Goal: Task Accomplishment & Management: Use online tool/utility

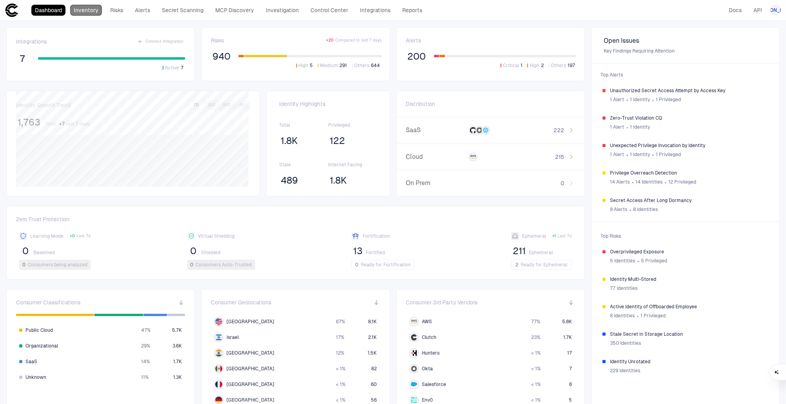
click at [93, 14] on link "Inventory" at bounding box center [86, 10] width 32 height 11
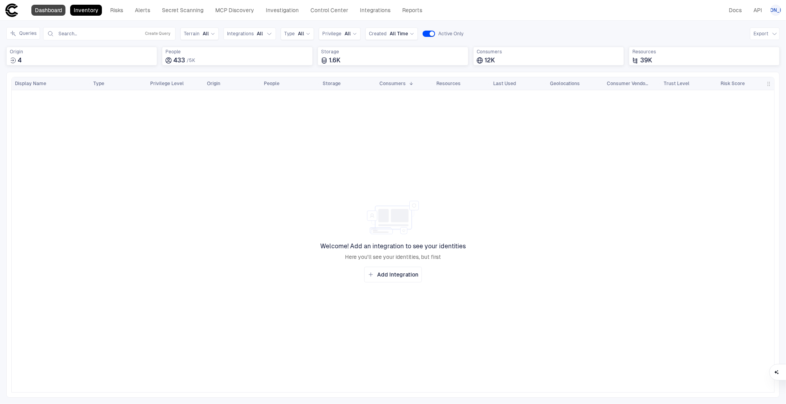
click at [59, 9] on link "Dashboard" at bounding box center [48, 10] width 34 height 11
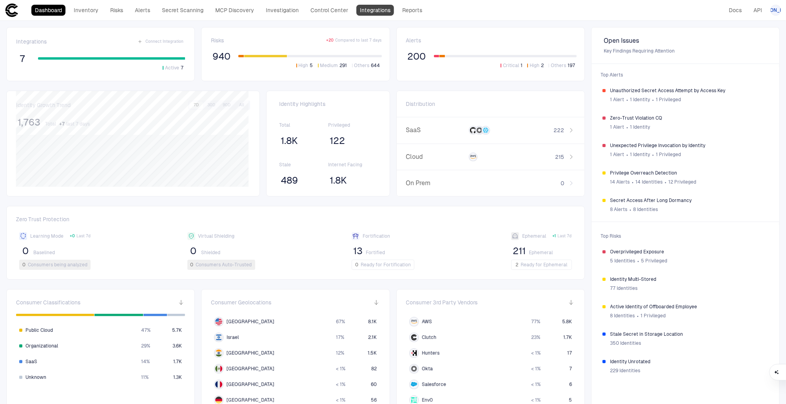
click at [381, 11] on link "Integrations" at bounding box center [375, 10] width 38 height 11
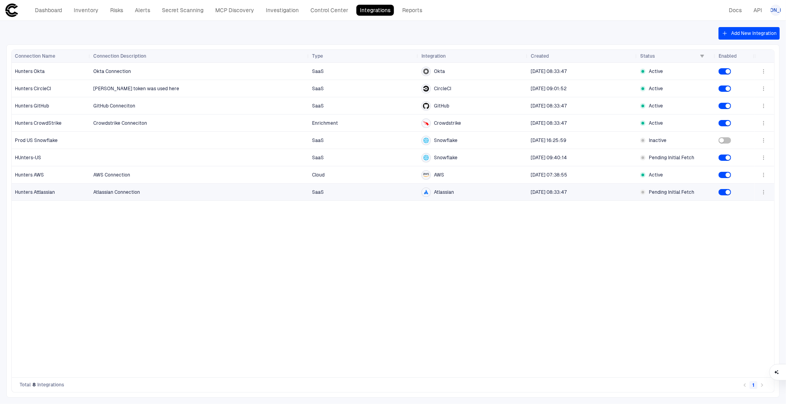
click at [764, 191] on icon "button" at bounding box center [763, 192] width 6 height 6
click at [597, 246] on div at bounding box center [393, 202] width 786 height 404
click at [764, 192] on icon "button" at bounding box center [763, 192] width 6 height 6
click at [737, 210] on li "Edit" at bounding box center [738, 209] width 53 height 13
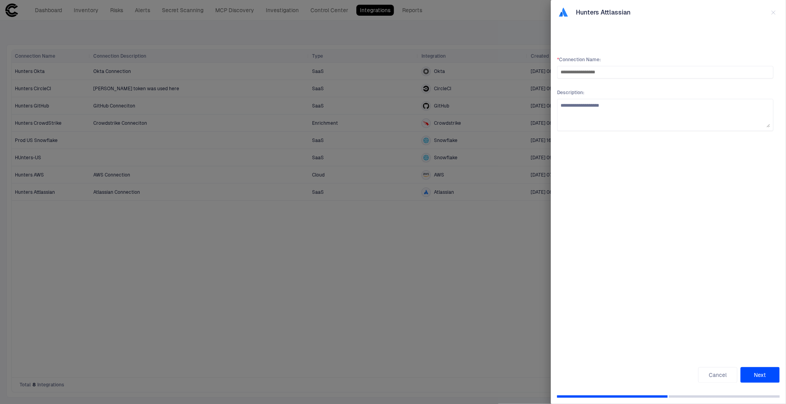
click at [752, 378] on button "Next" at bounding box center [759, 375] width 39 height 16
click at [573, 372] on button "Test Connection" at bounding box center [581, 375] width 49 height 16
